Goal: Task Accomplishment & Management: Manage account settings

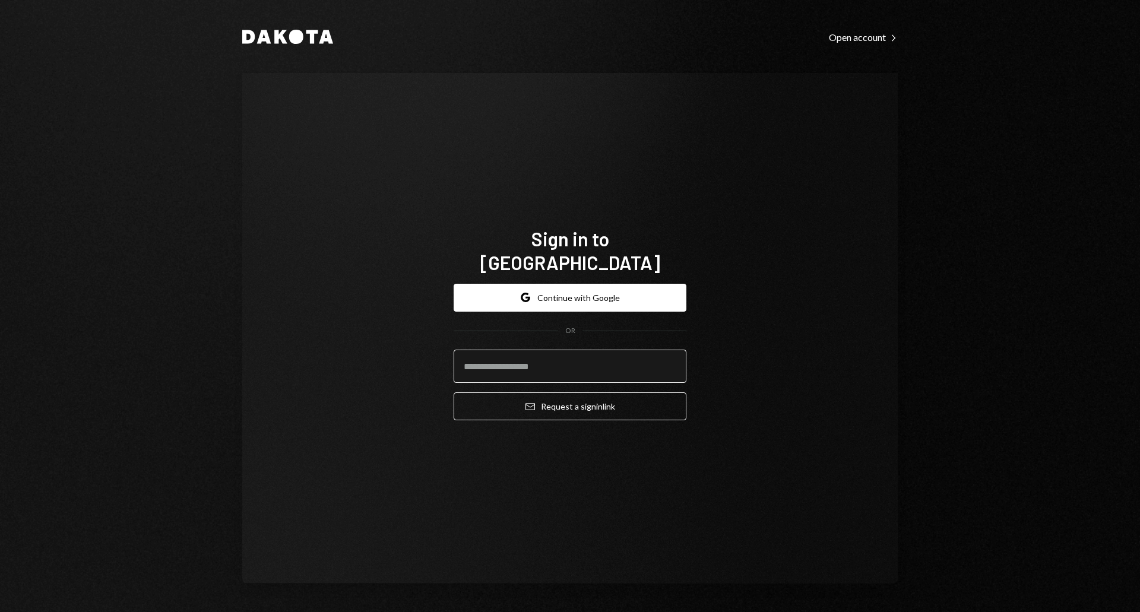
click at [553, 354] on input "email" at bounding box center [570, 366] width 233 height 33
click at [671, 360] on input "email" at bounding box center [570, 366] width 233 height 33
click at [0, 612] on com-1password-button at bounding box center [0, 612] width 0 height 0
click at [572, 293] on button "Google Continue with Google" at bounding box center [570, 298] width 233 height 28
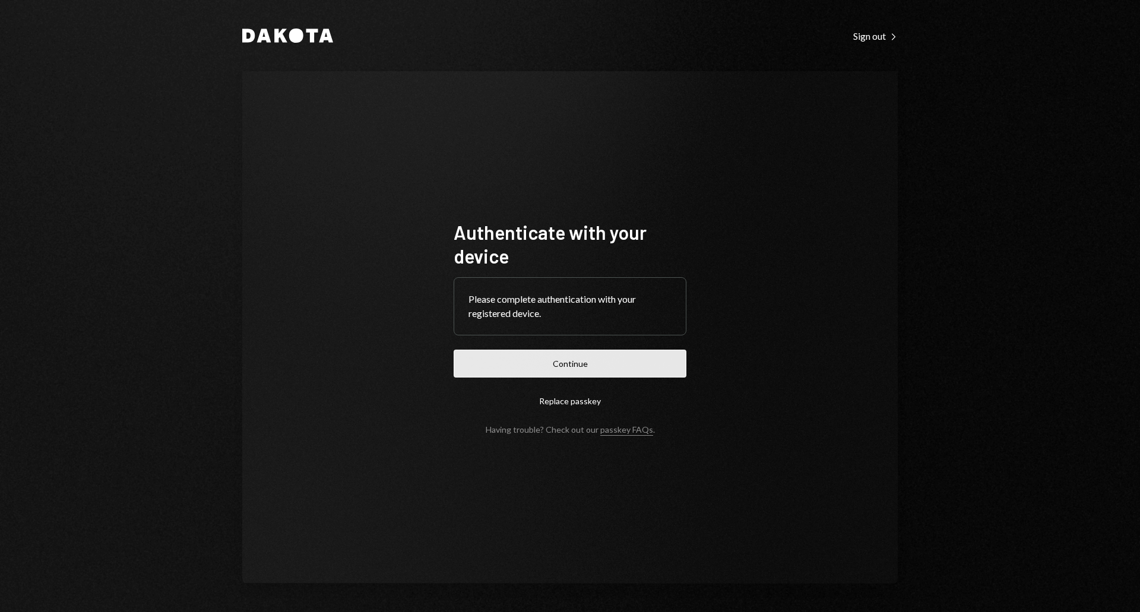
click at [583, 362] on button "Continue" at bounding box center [570, 364] width 233 height 28
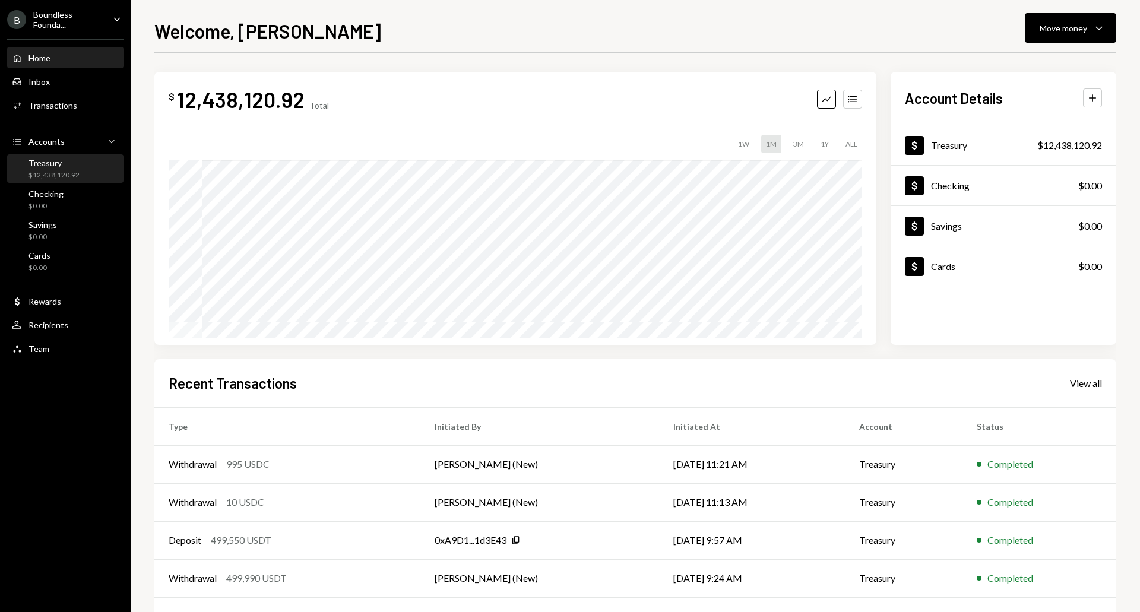
click at [70, 177] on div "$12,438,120.92" at bounding box center [54, 175] width 51 height 10
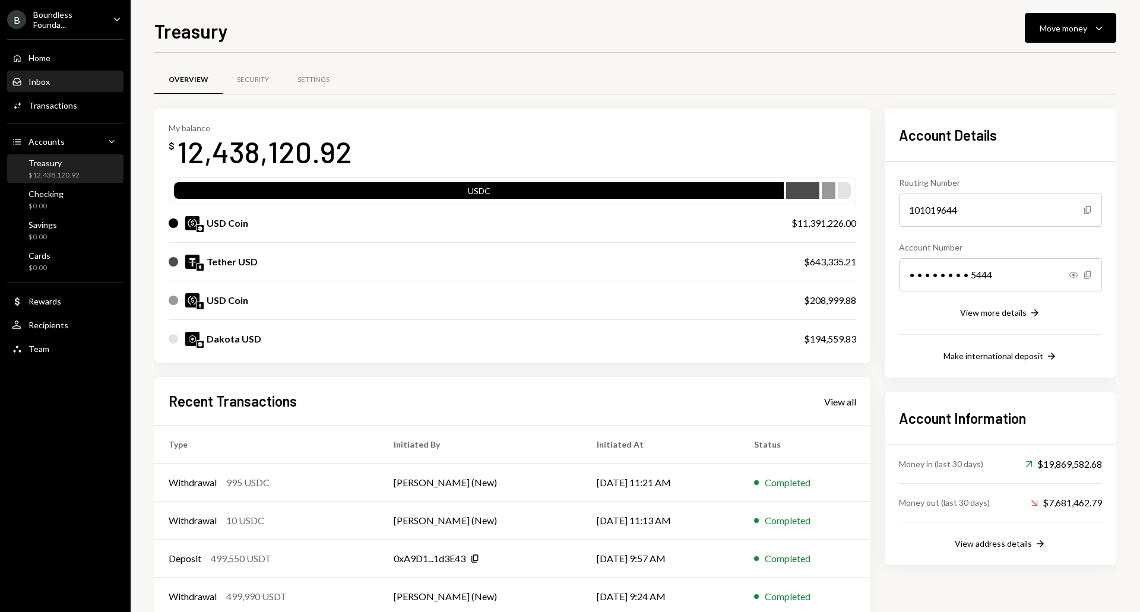
click at [52, 84] on div "Inbox Inbox" at bounding box center [65, 82] width 107 height 11
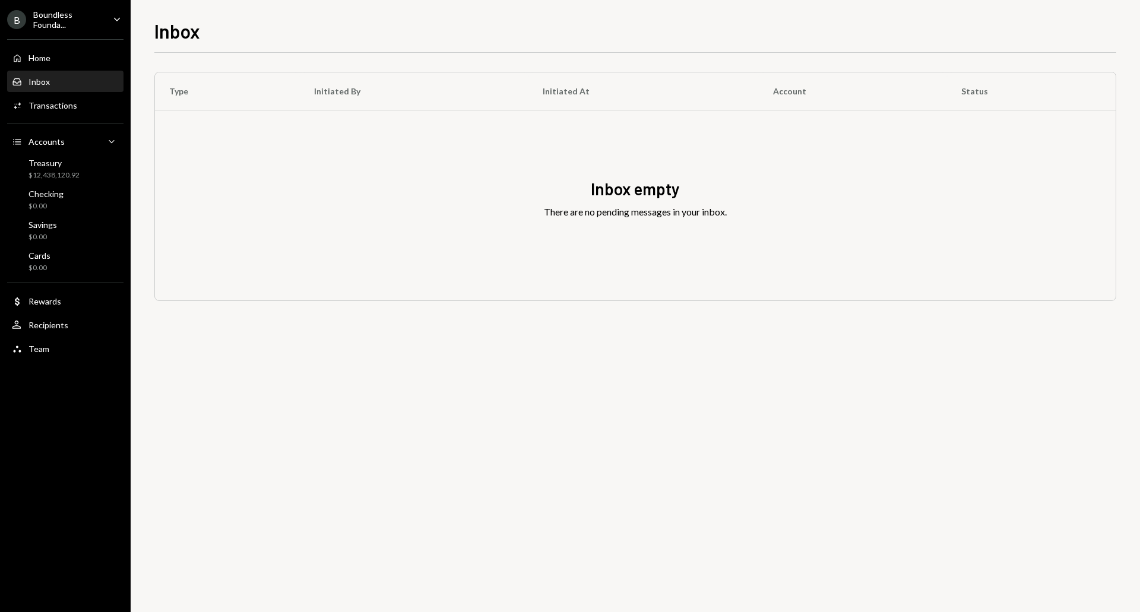
click at [70, 30] on ul "B Boundless Founda... Caret Down Home Home Inbox Inbox Activities Transactions …" at bounding box center [65, 181] width 131 height 362
